Goal: Information Seeking & Learning: Learn about a topic

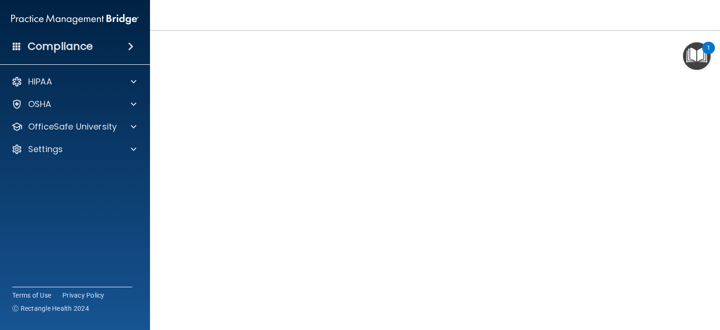
scroll to position [24, 0]
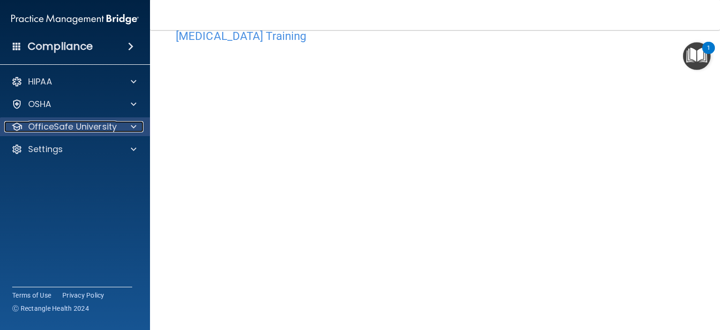
click at [75, 132] on p "OfficeSafe University" at bounding box center [72, 126] width 89 height 11
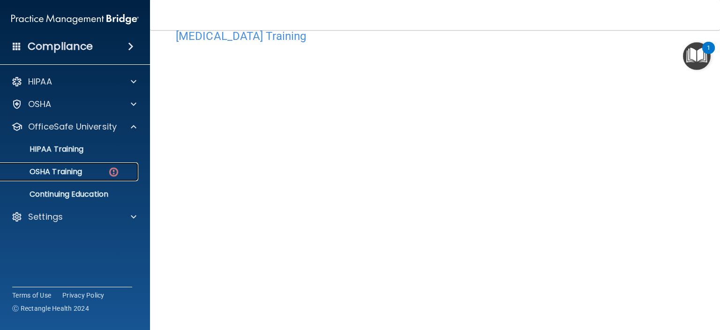
click at [75, 174] on p "OSHA Training" at bounding box center [44, 171] width 76 height 9
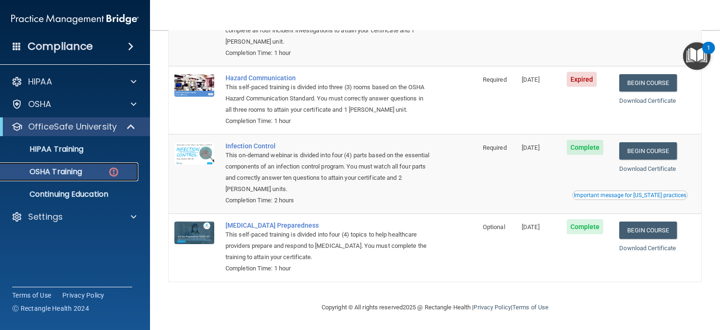
scroll to position [52, 0]
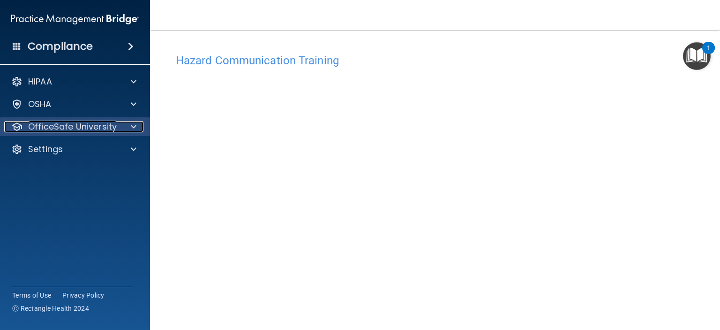
click at [69, 131] on p "OfficeSafe University" at bounding box center [72, 126] width 89 height 11
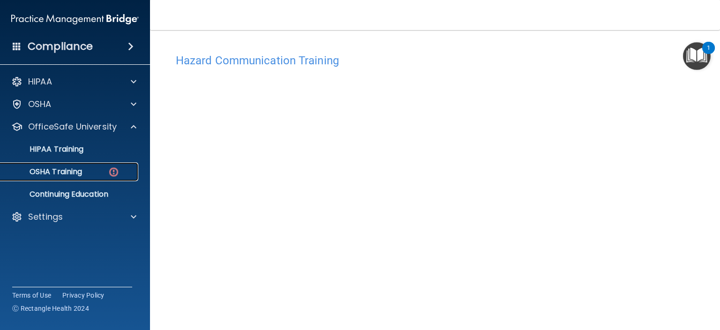
click at [94, 178] on link "OSHA Training" at bounding box center [65, 171] width 148 height 19
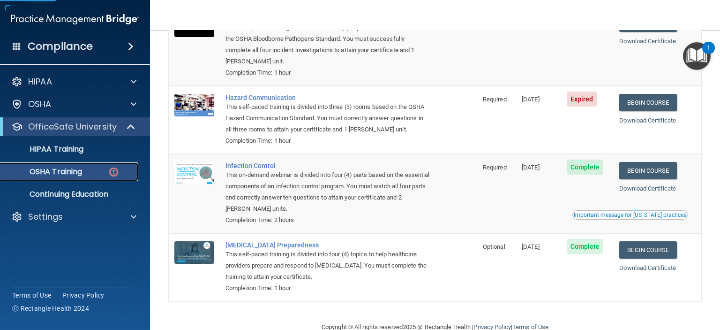
scroll to position [141, 0]
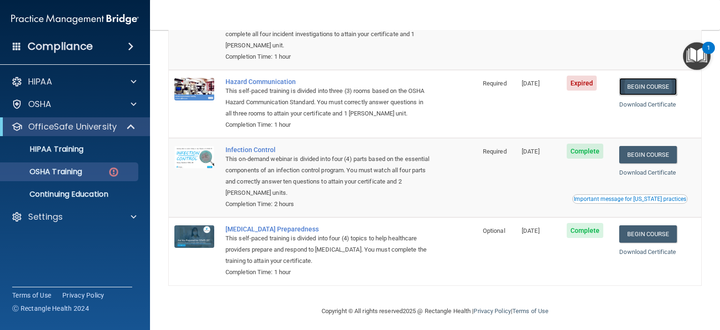
click at [659, 89] on link "Begin Course" at bounding box center [647, 86] width 57 height 17
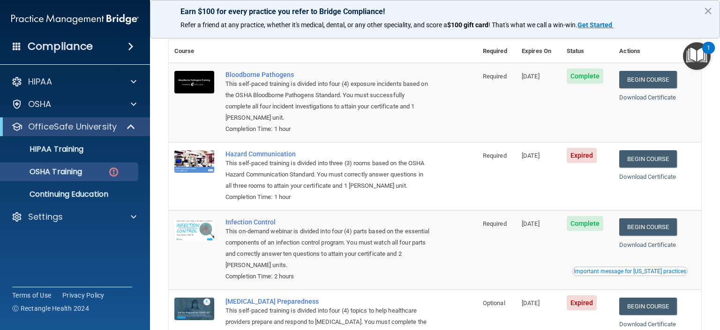
scroll to position [52, 0]
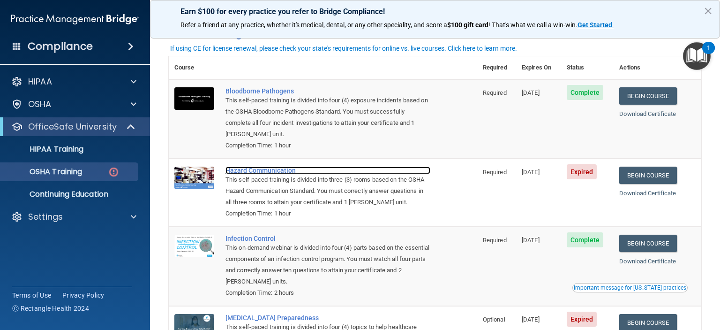
click at [276, 167] on div "Hazard Communication" at bounding box center [328, 170] width 205 height 8
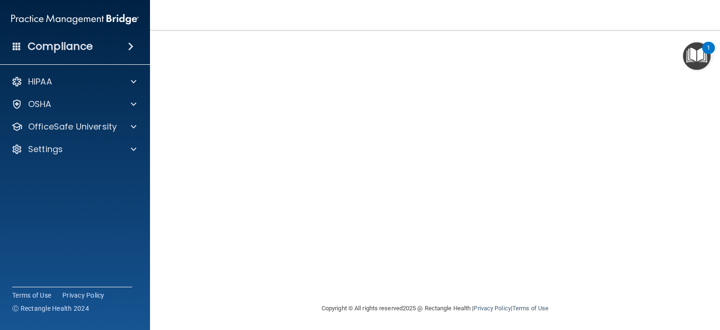
scroll to position [93, 0]
